Goal: Find specific page/section: Find specific page/section

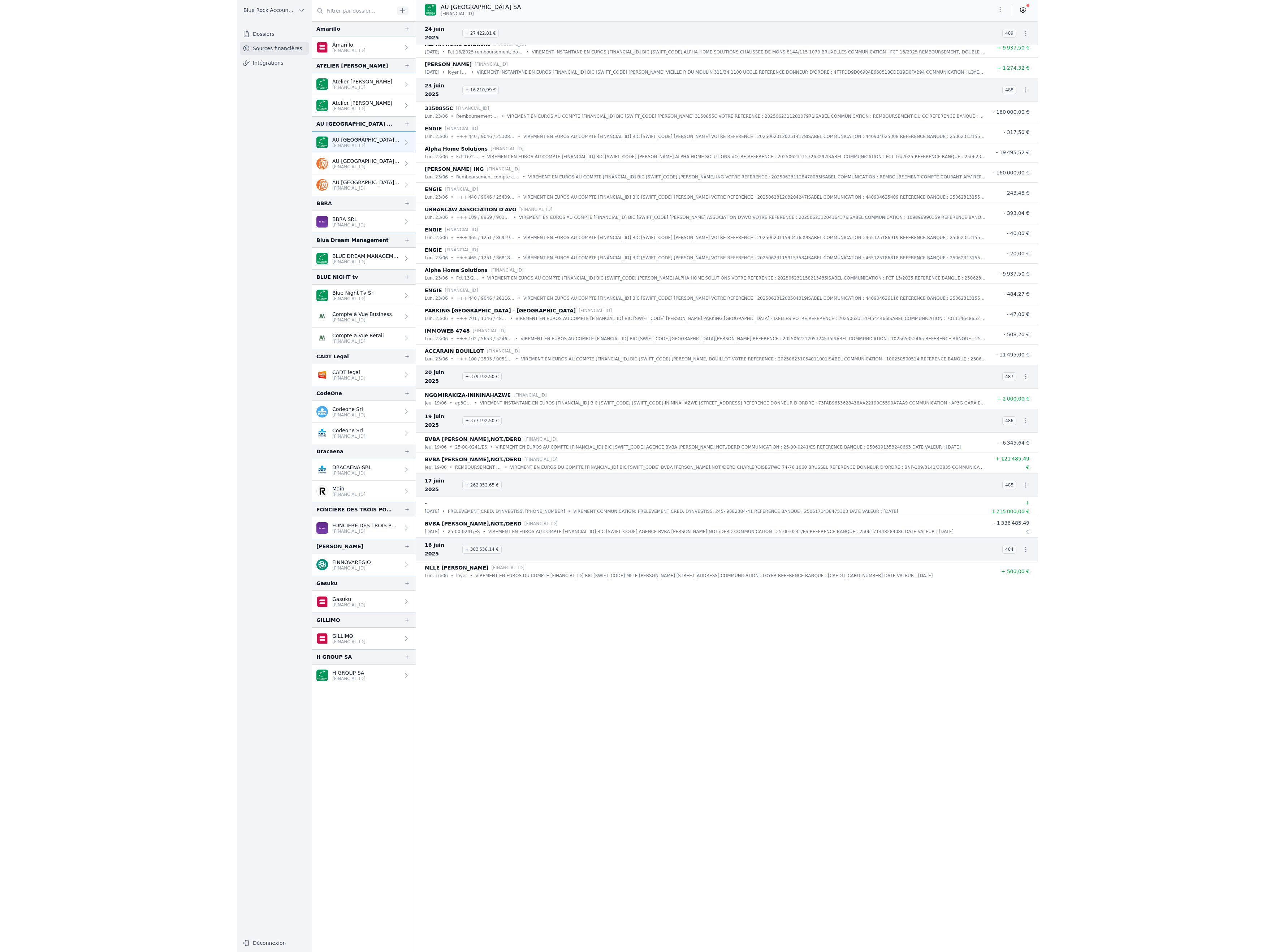
scroll to position [5811, 0]
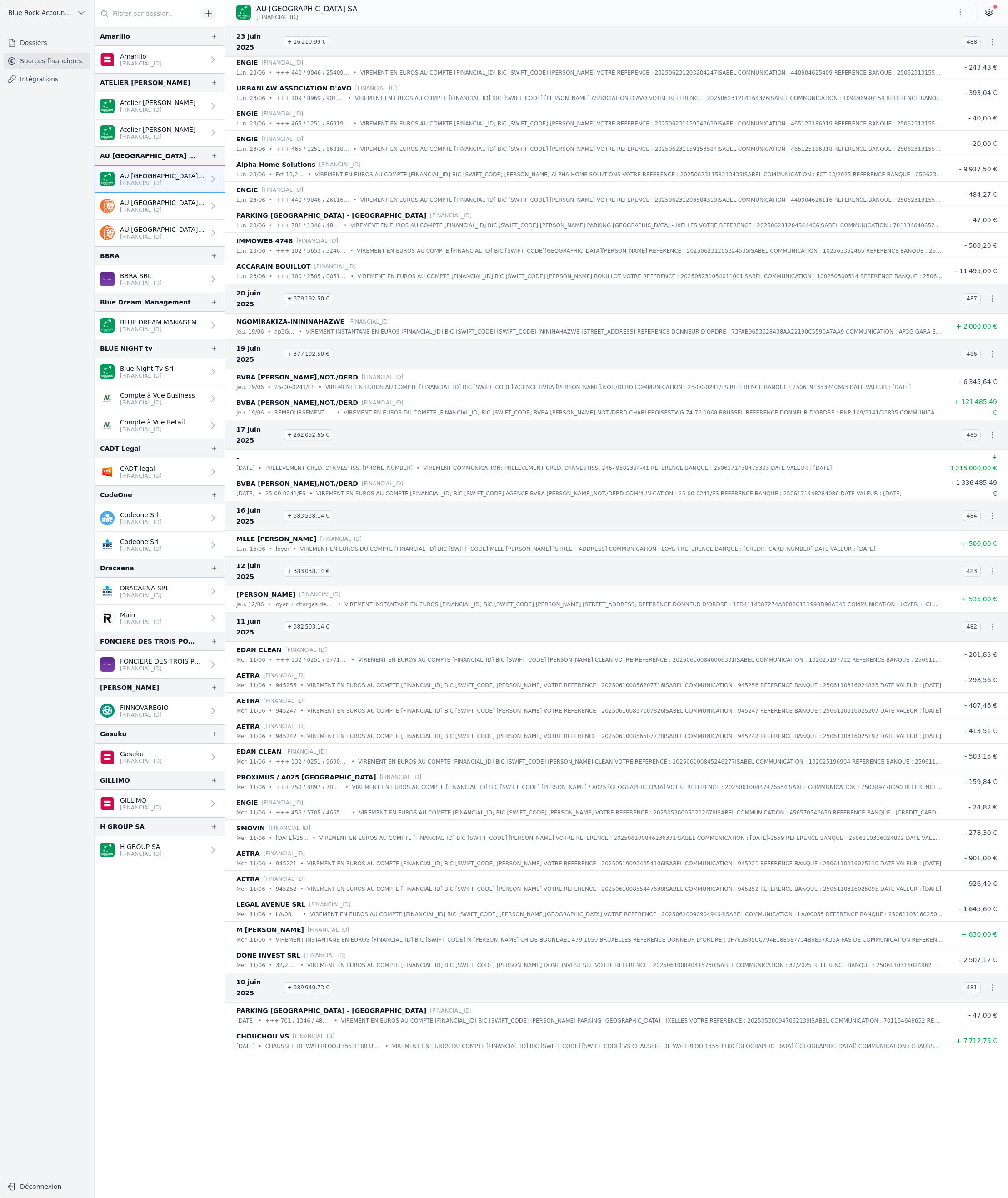
click at [737, 336] on p "VIREMENT INSTANTANE EN EUROS [FINANCIAL_ID] BIC [SWIFT_CODE] [SWIFT_CODE]-ININI…" at bounding box center [624, 331] width 637 height 9
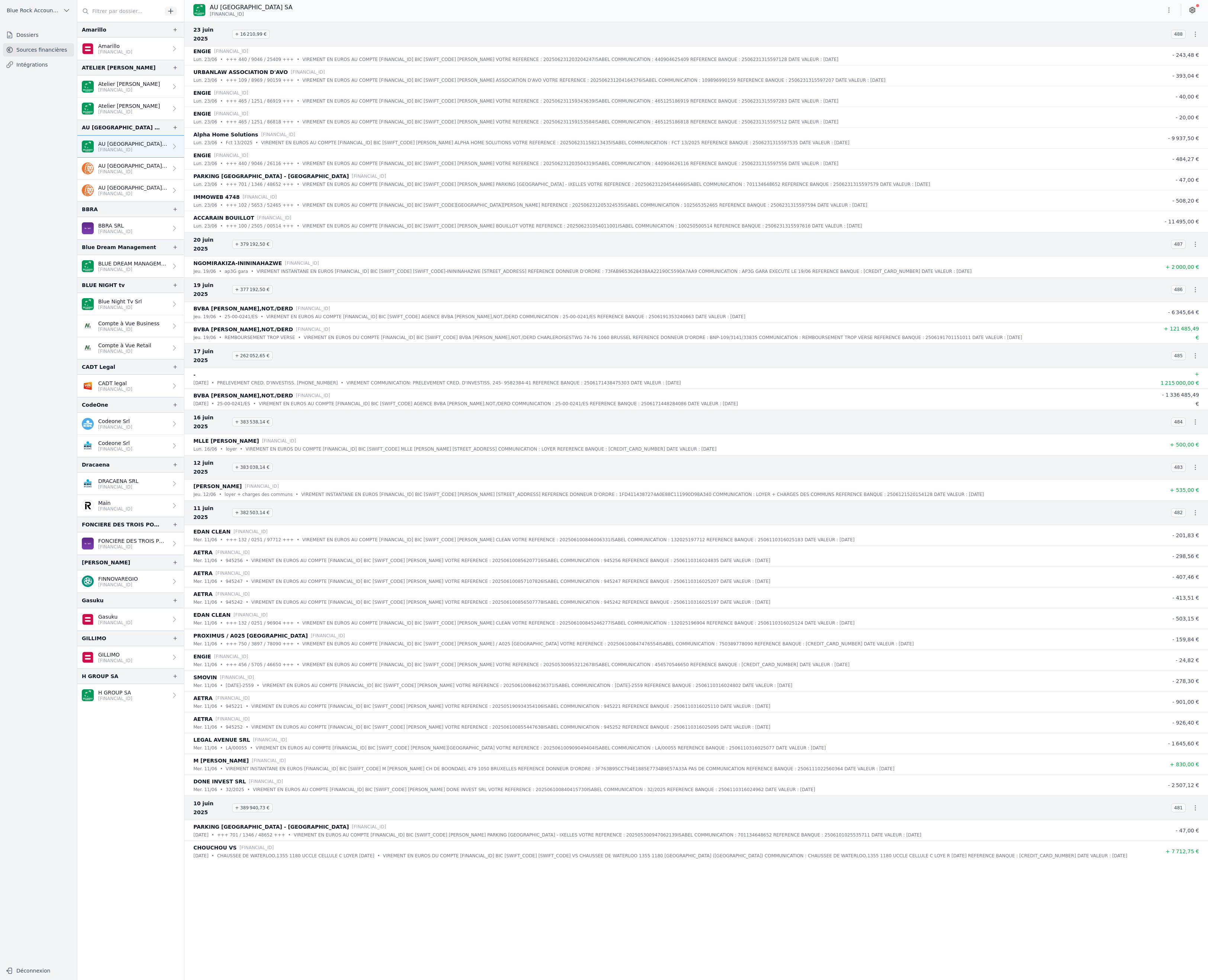
click at [824, 275] on p "VIREMENT INSTANTANE EN EUROS [FINANCIAL_ID] BIC [SWIFT_CODE] [SWIFT_CODE]-ININI…" at bounding box center [614, 271] width 715 height 7
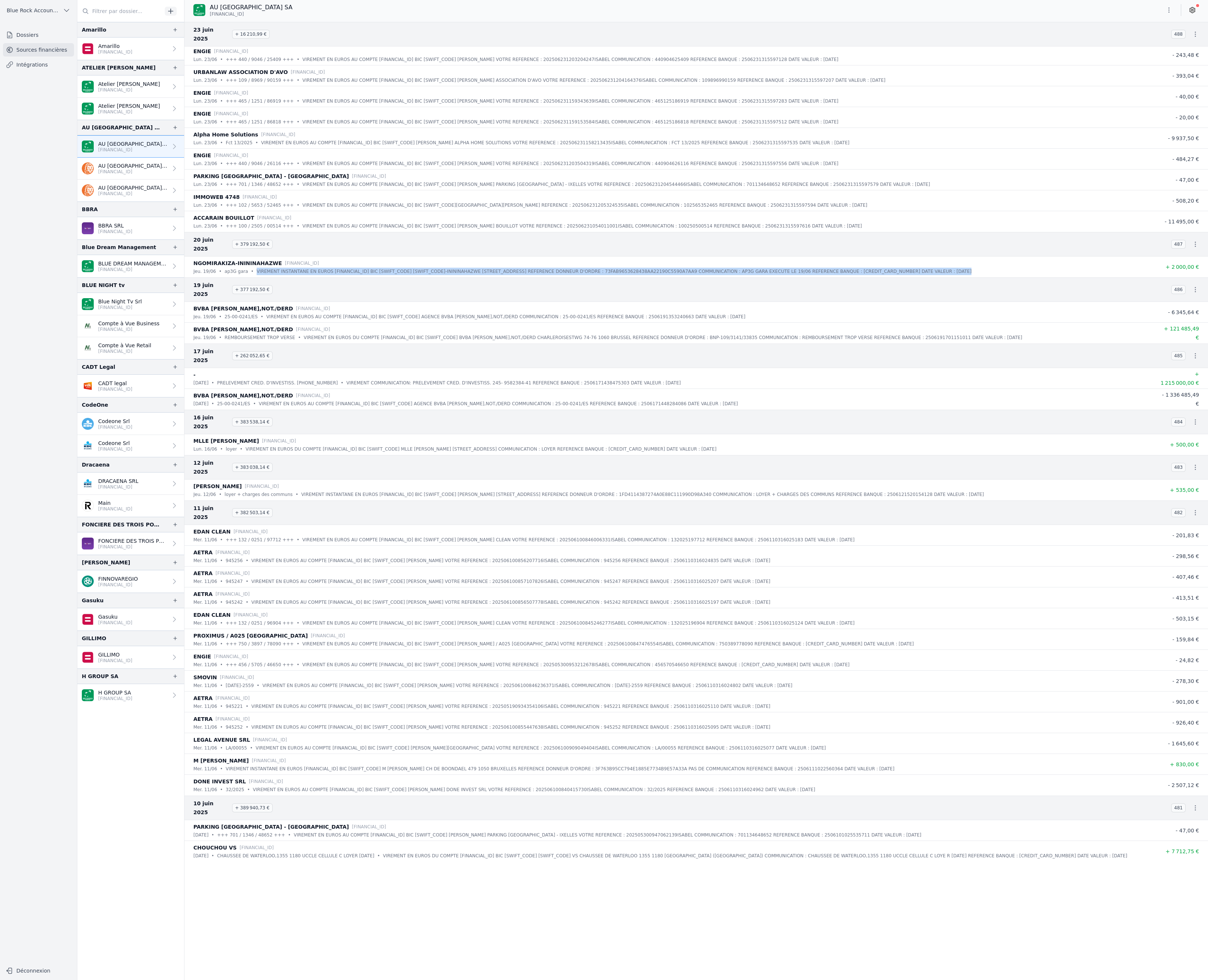
click at [824, 275] on p "VIREMENT INSTANTANE EN EUROS [FINANCIAL_ID] BIC [SWIFT_CODE] [SWIFT_CODE]-ININI…" at bounding box center [614, 271] width 715 height 7
click at [248, 275] on p "ap3G gara" at bounding box center [236, 271] width 23 height 7
click at [531, 268] on div "NGOMIRAKIZA-INININAHAZWE [FINANCIAL_ID]" at bounding box center [673, 264] width 961 height 9
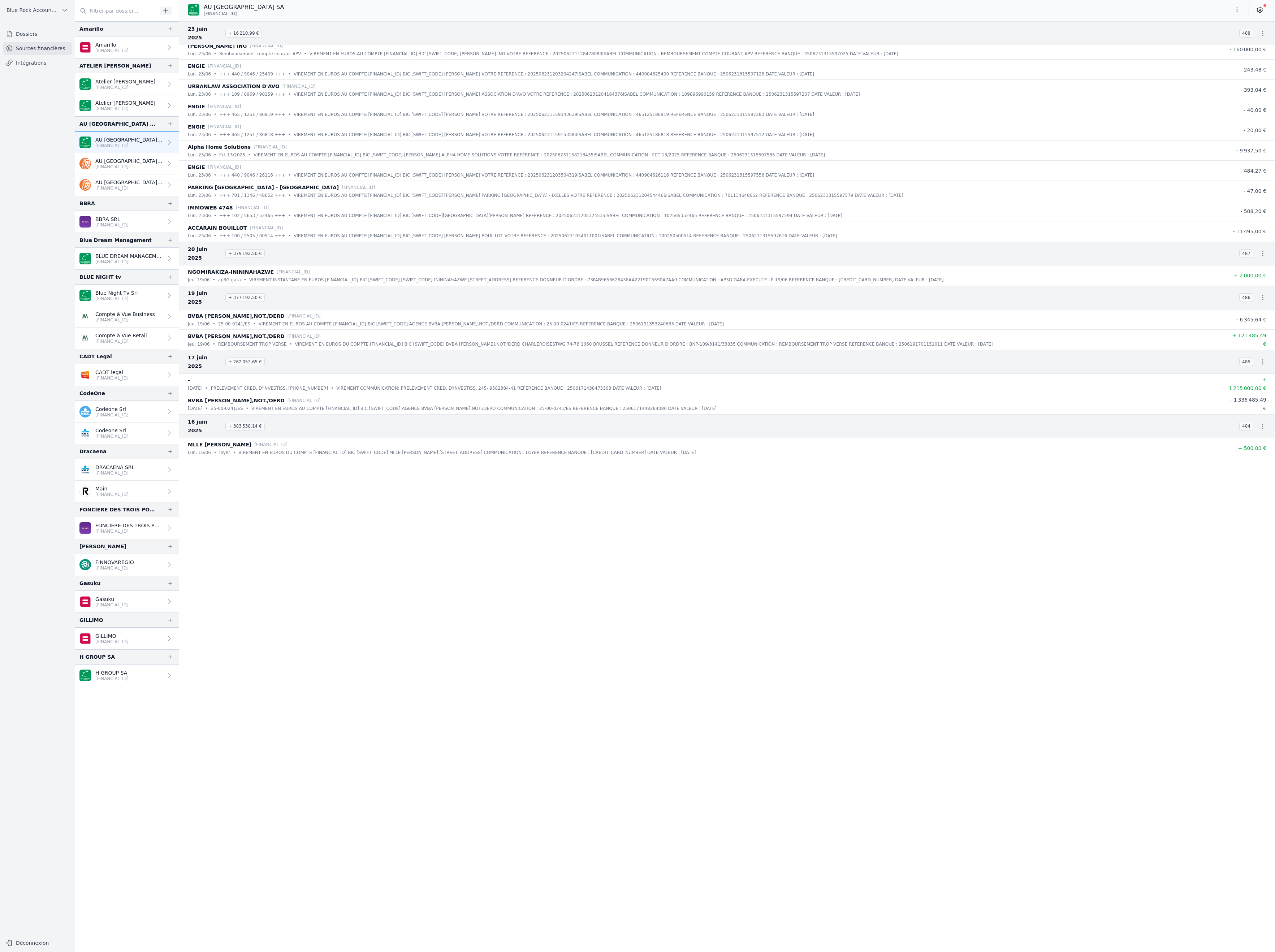
scroll to position [5457, 0]
